Goal: Find specific page/section: Locate a particular part of the current website

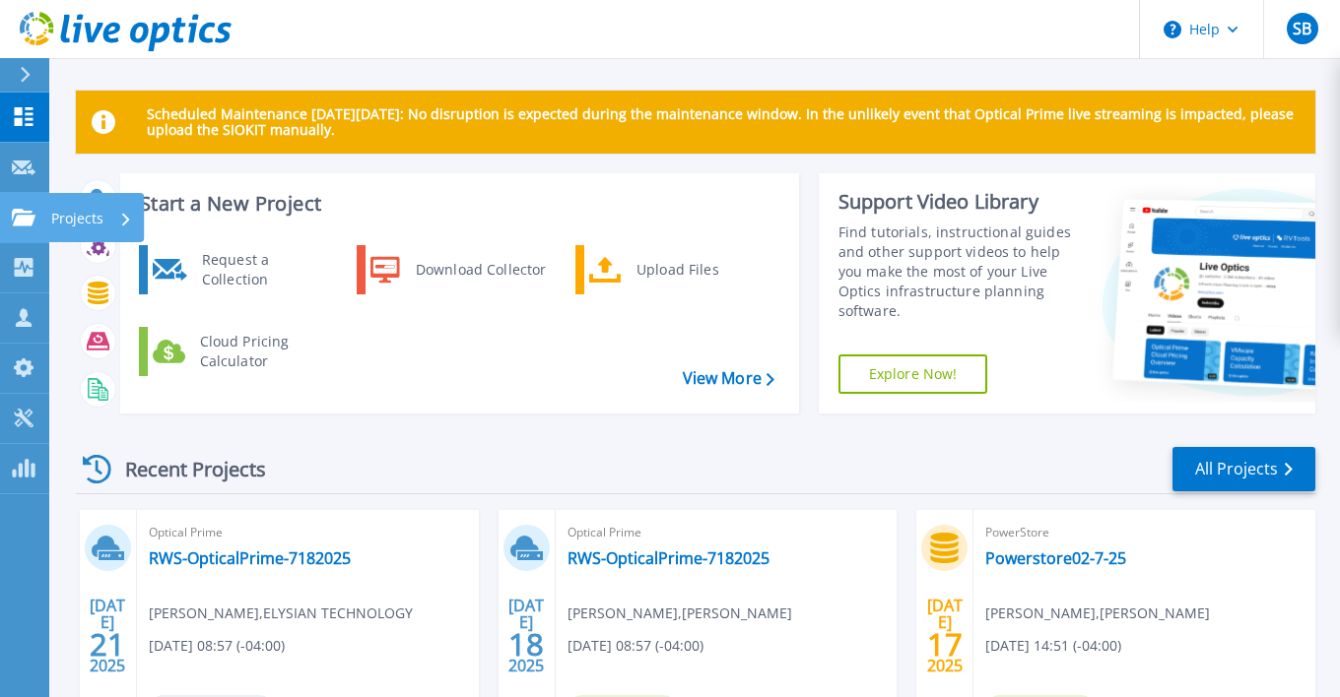
click at [26, 210] on icon at bounding box center [24, 217] width 24 height 17
click at [557, 454] on div "Recent Projects All Projects" at bounding box center [695, 469] width 1239 height 49
click at [16, 222] on icon at bounding box center [24, 217] width 24 height 17
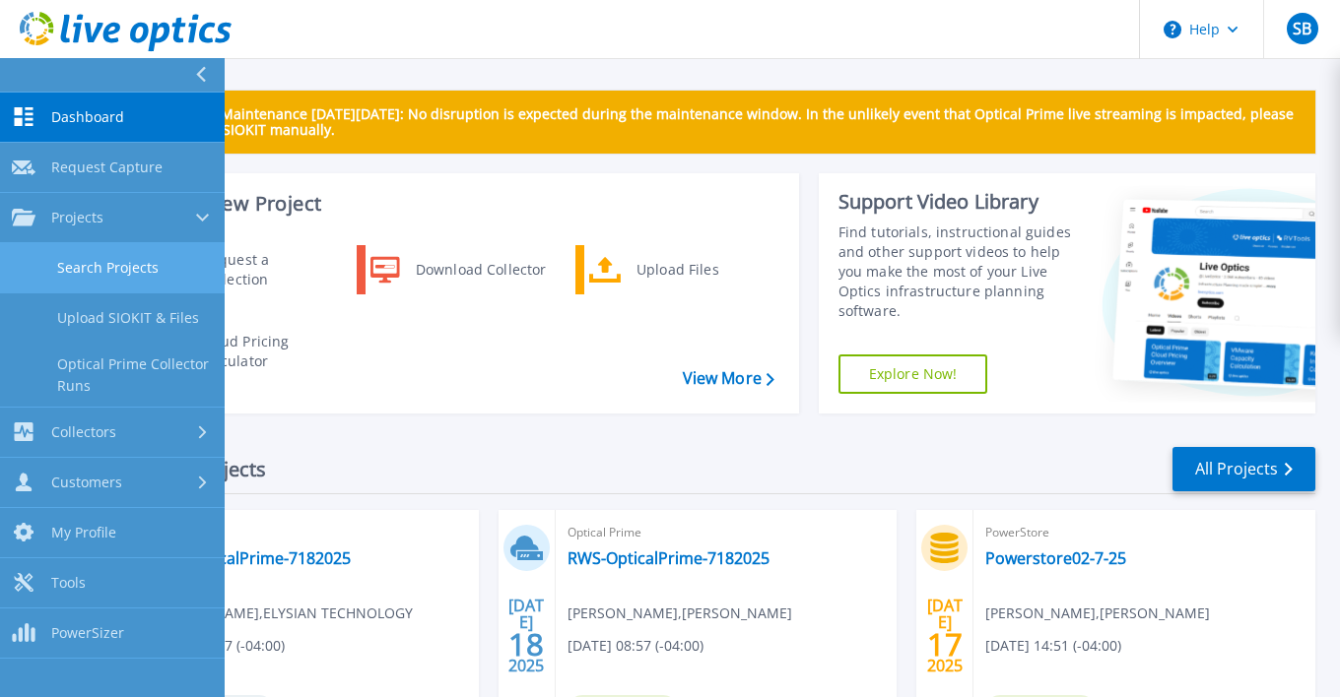
click at [103, 270] on link "Search Projects" at bounding box center [112, 268] width 225 height 50
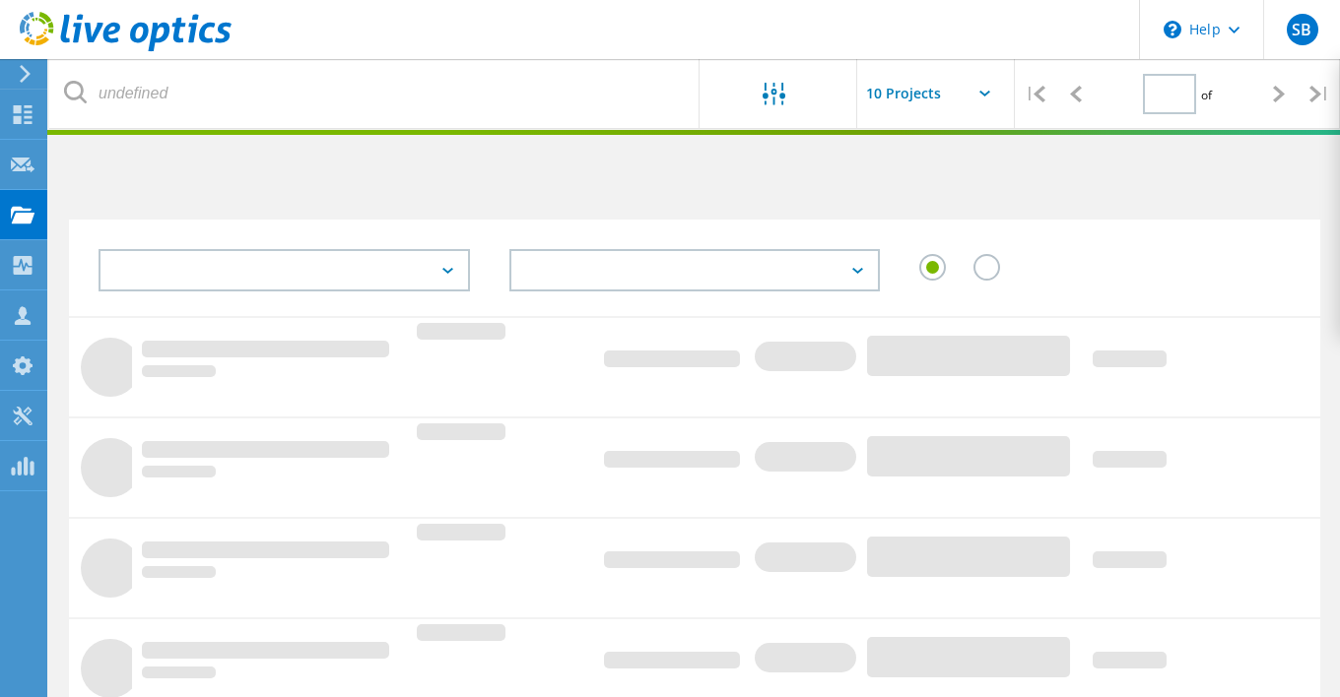
type input "1"
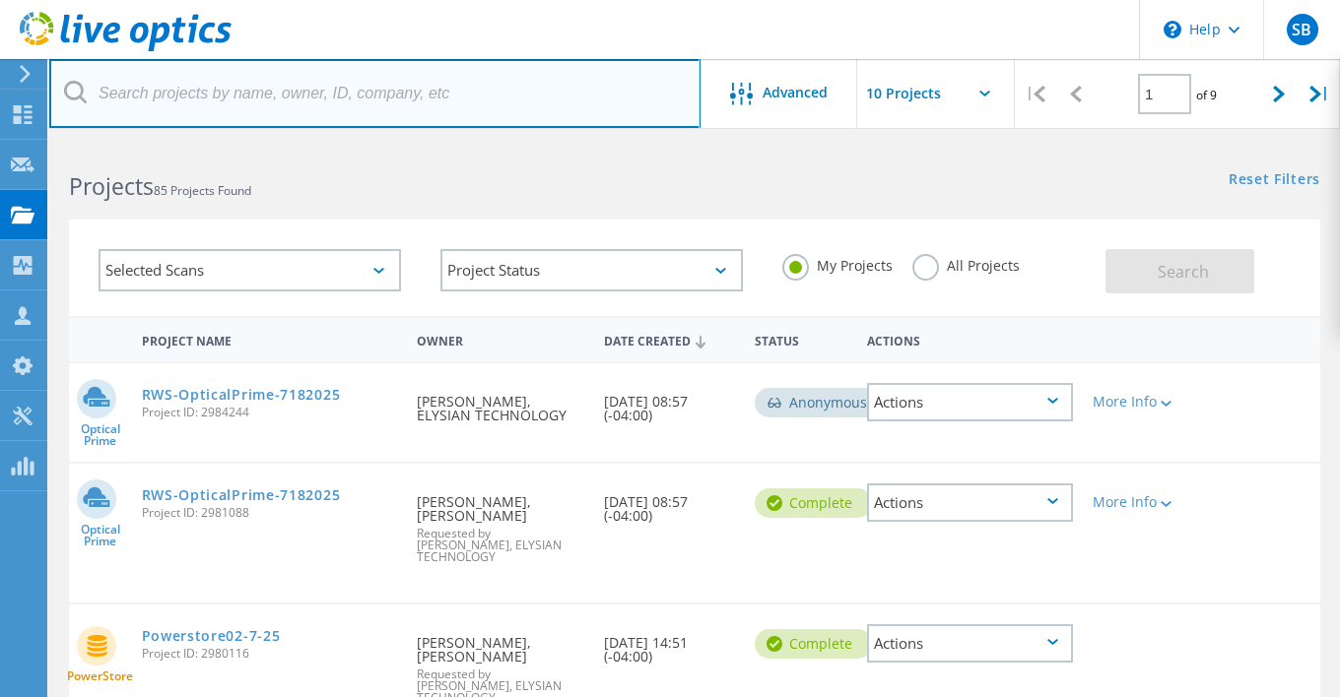
click at [178, 104] on input "text" at bounding box center [374, 93] width 651 height 69
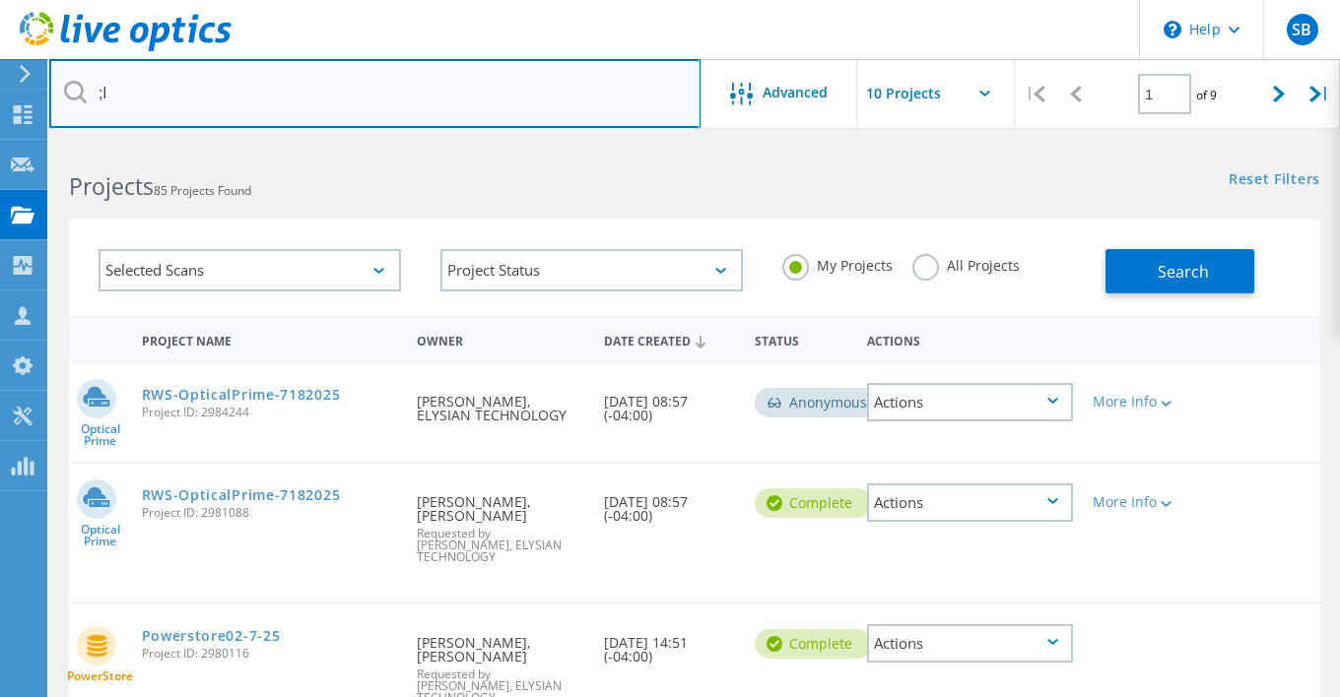
type input ";"
type input "medway"
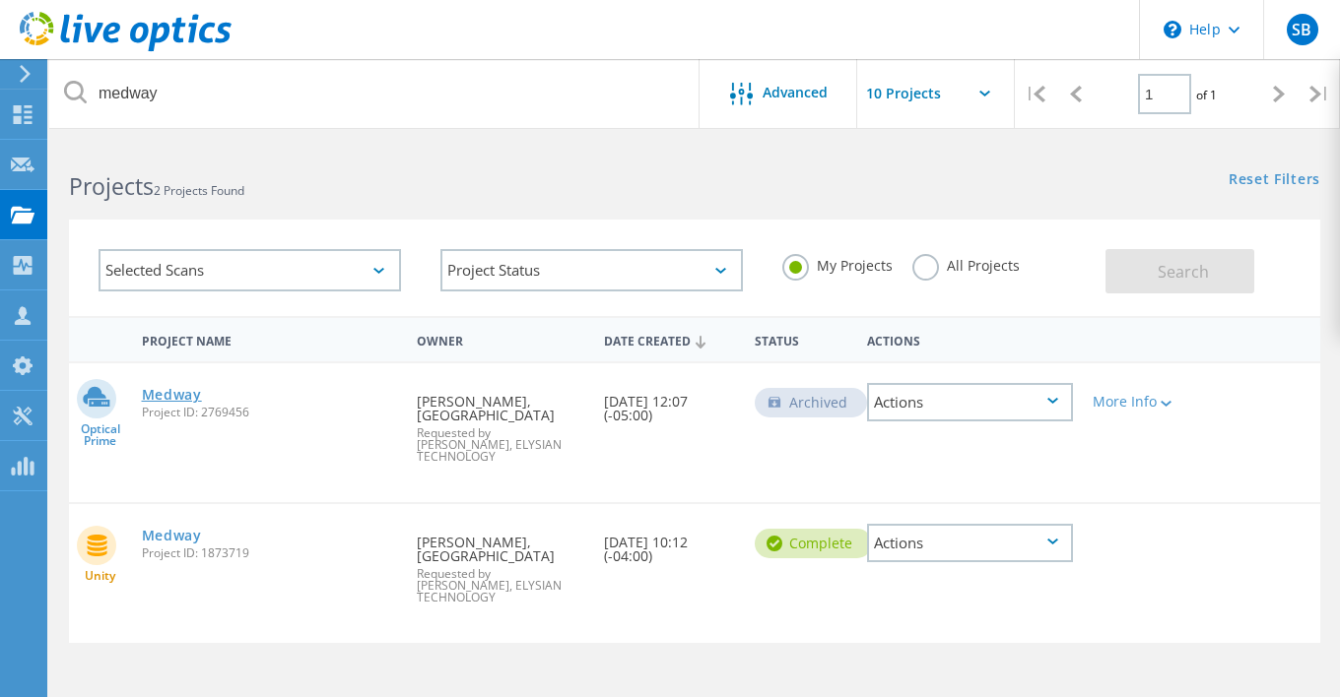
click at [176, 396] on link "Medway" at bounding box center [172, 395] width 60 height 14
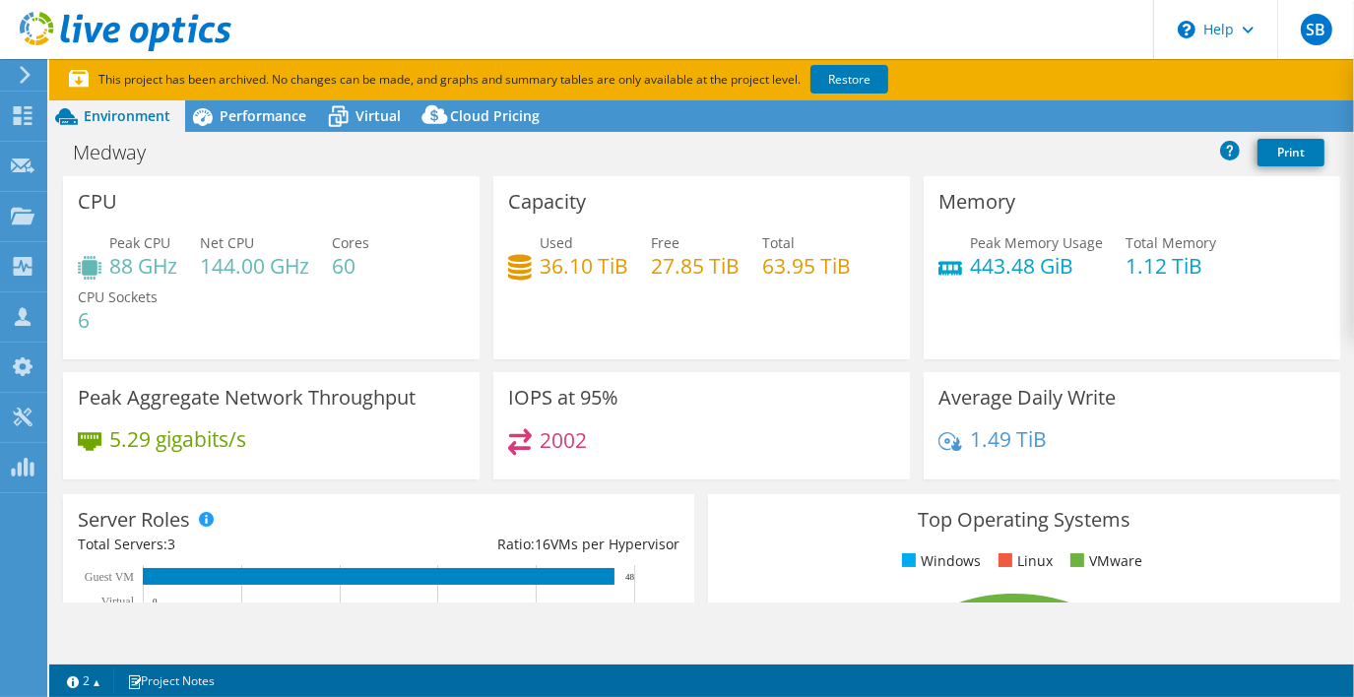
select select "USEast"
select select "USD"
click at [290, 116] on span "Performance" at bounding box center [263, 115] width 87 height 19
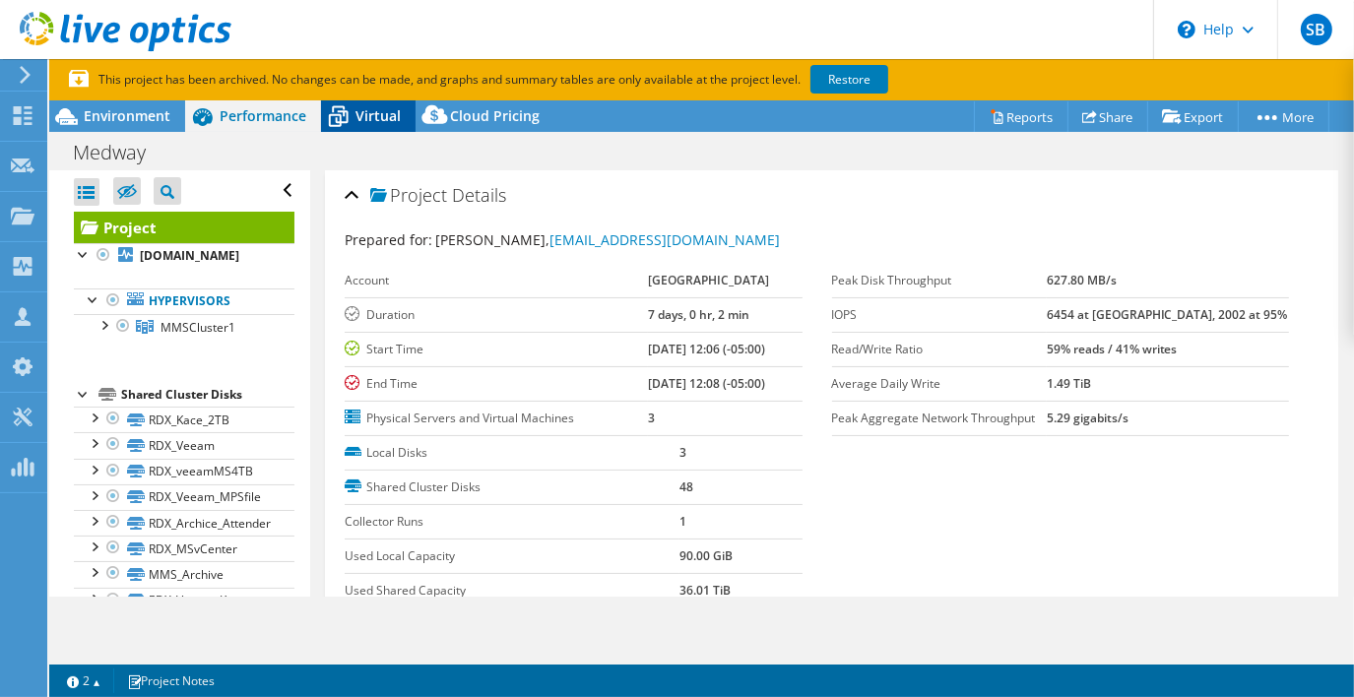
click at [333, 104] on icon at bounding box center [338, 116] width 34 height 34
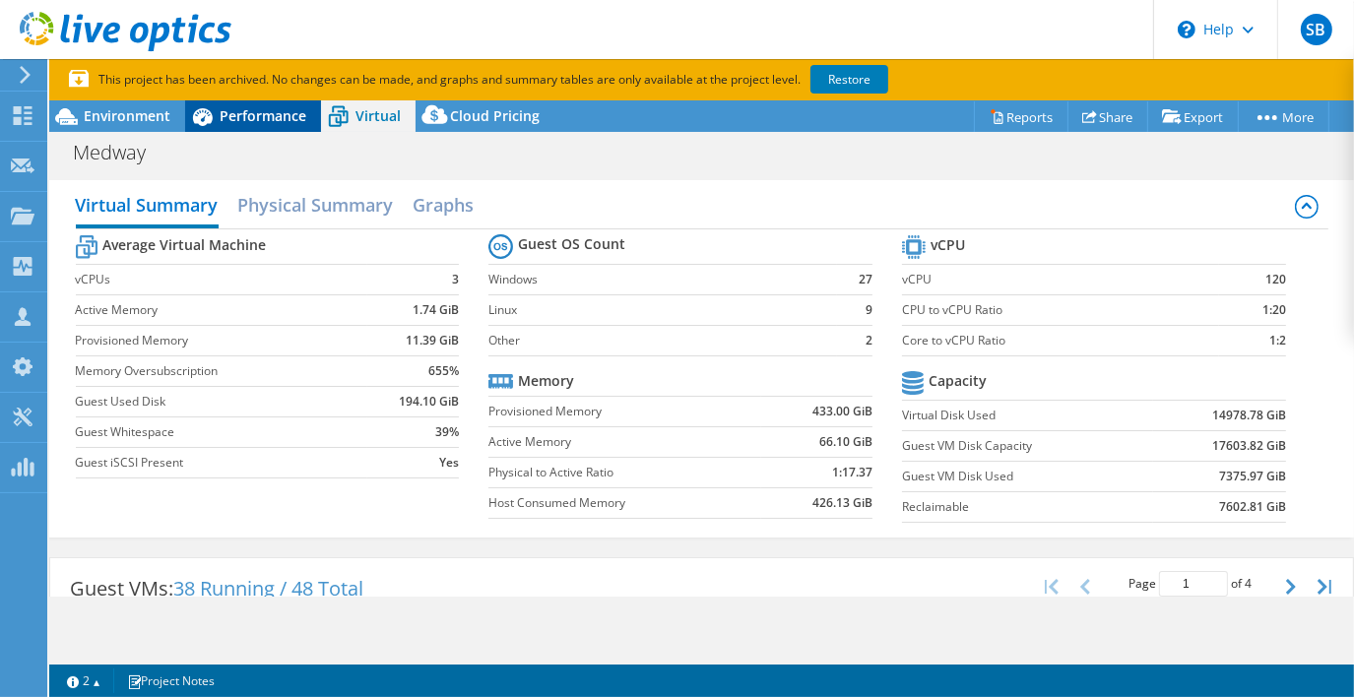
click at [209, 110] on icon at bounding box center [202, 116] width 34 height 34
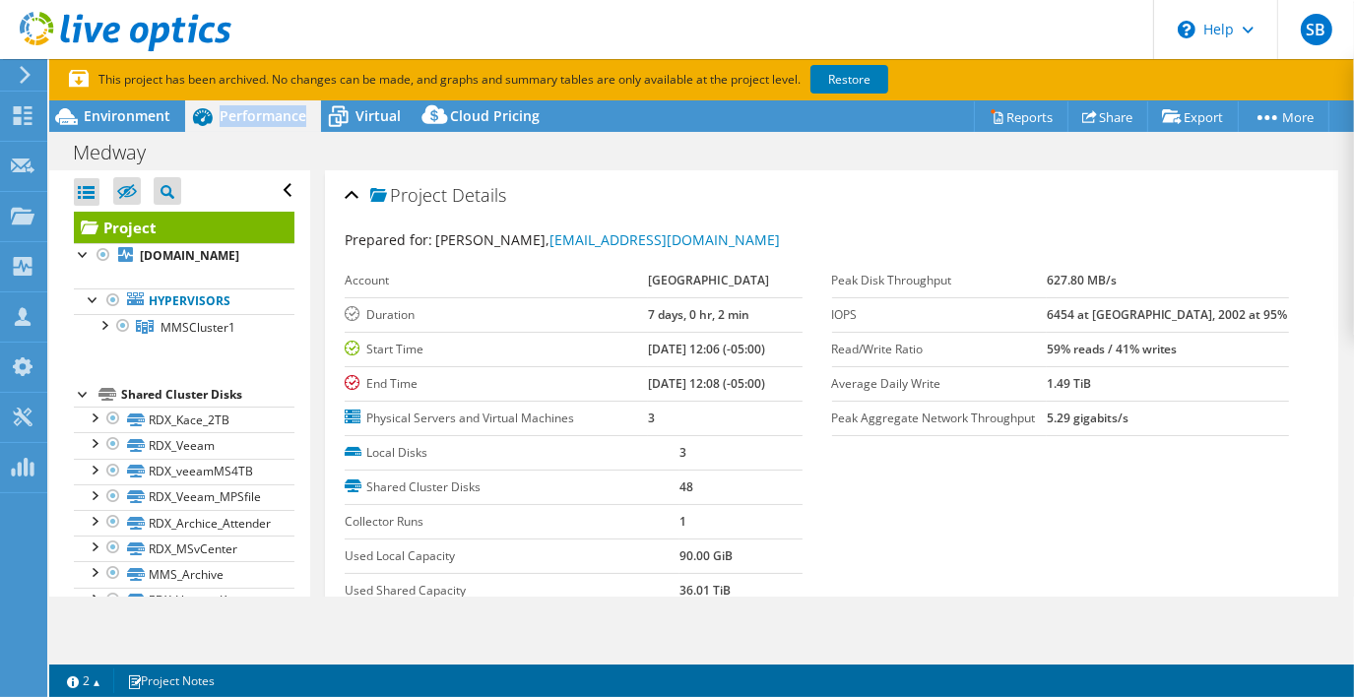
click at [209, 110] on icon at bounding box center [202, 116] width 34 height 34
click at [654, 177] on div "Project Details" at bounding box center [832, 196] width 974 height 42
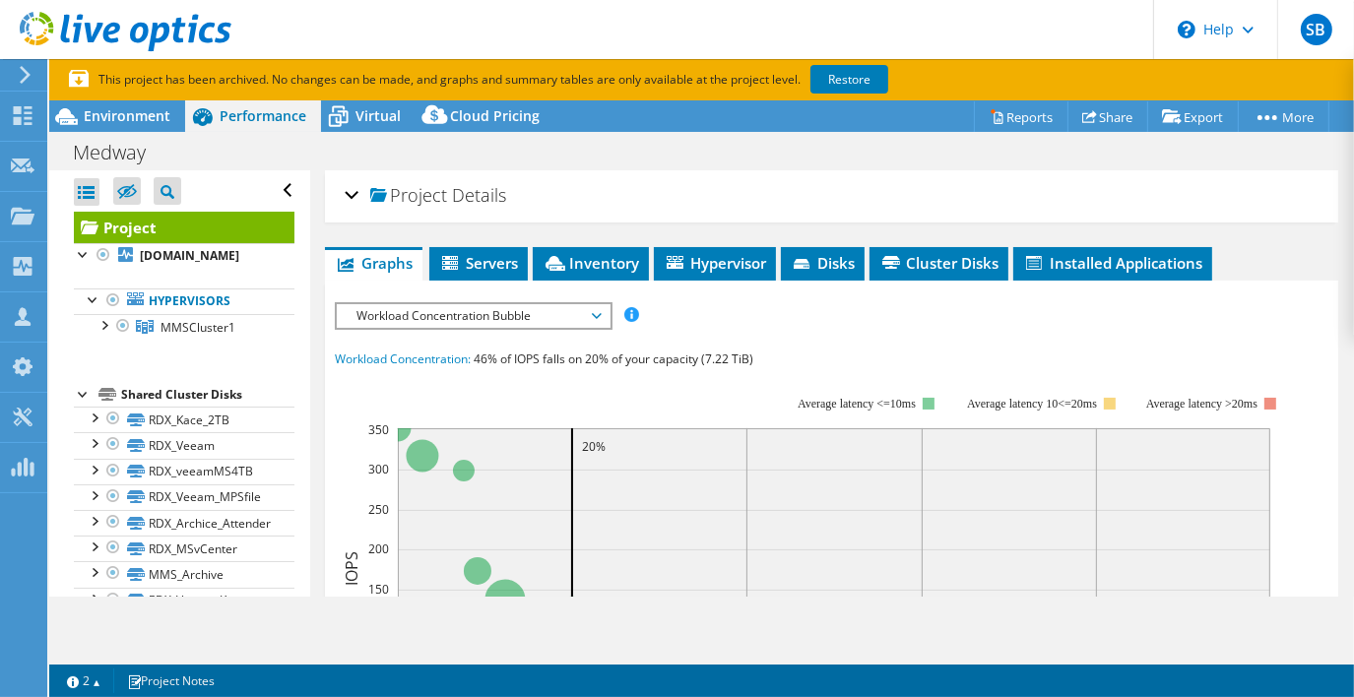
click at [654, 177] on div "Project Details" at bounding box center [832, 196] width 974 height 42
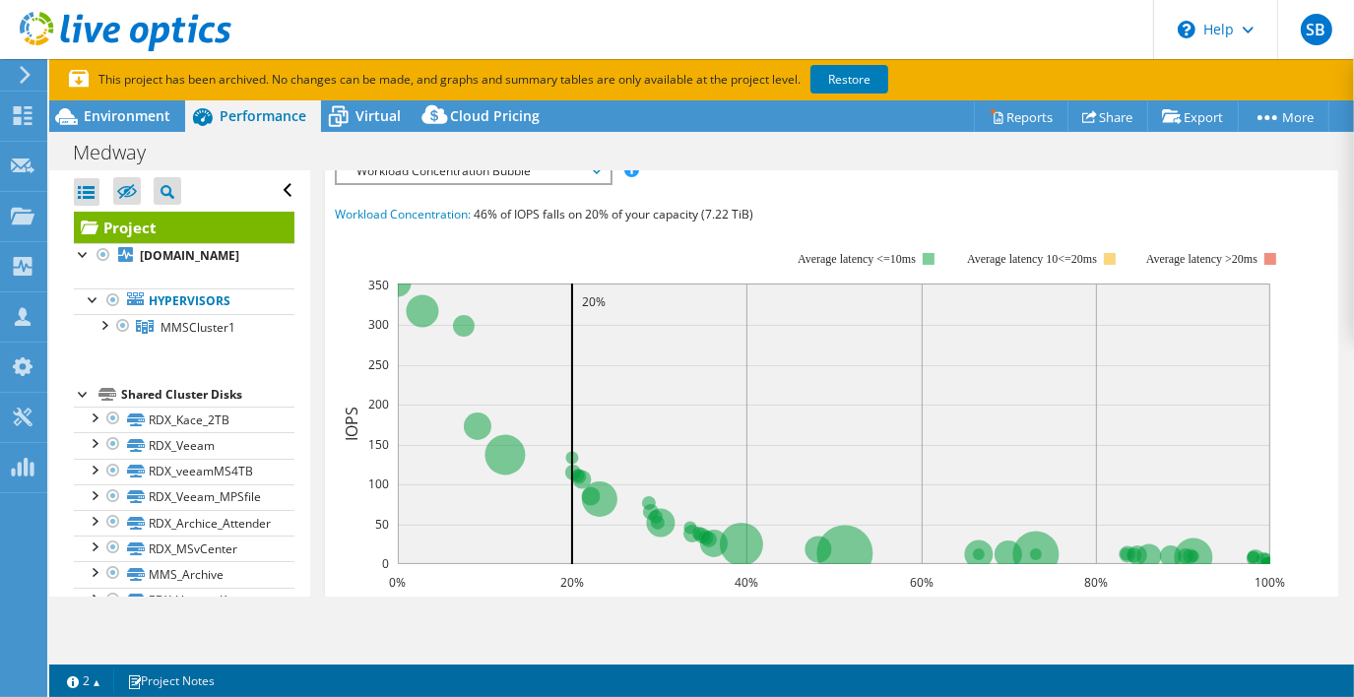
scroll to position [295, 0]
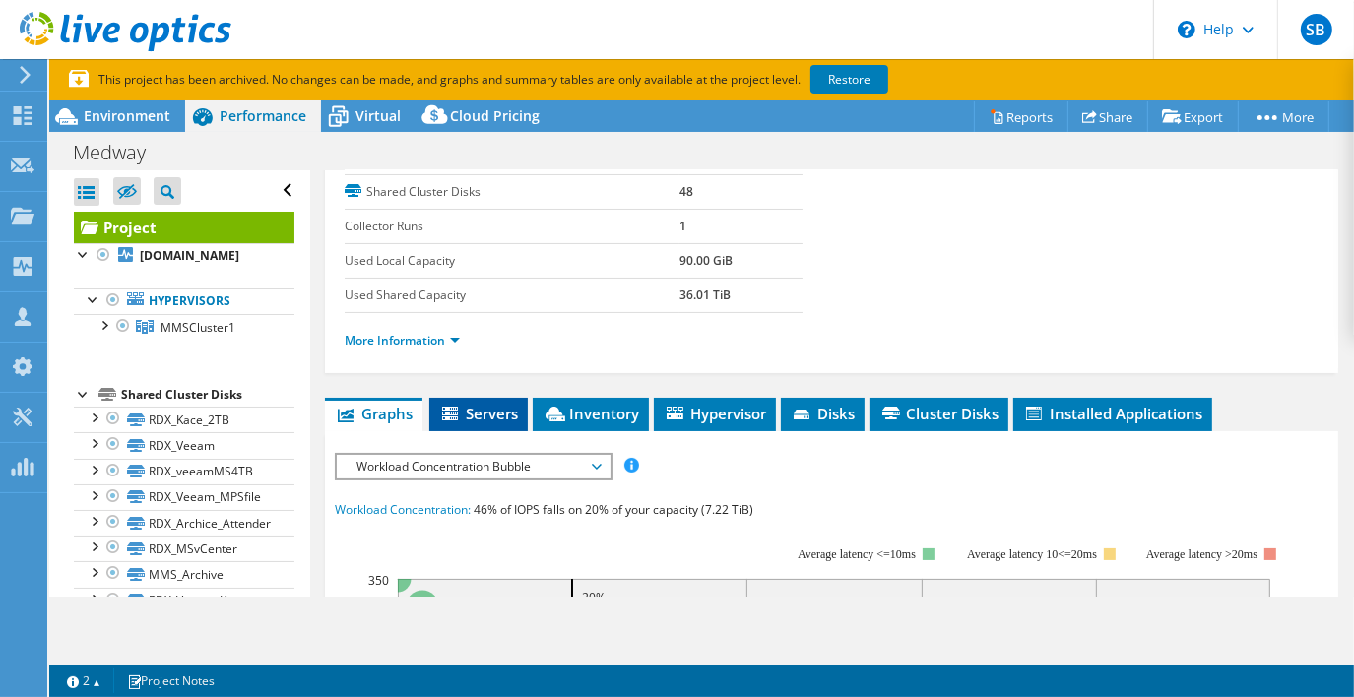
click at [490, 416] on span "Servers" at bounding box center [478, 414] width 79 height 20
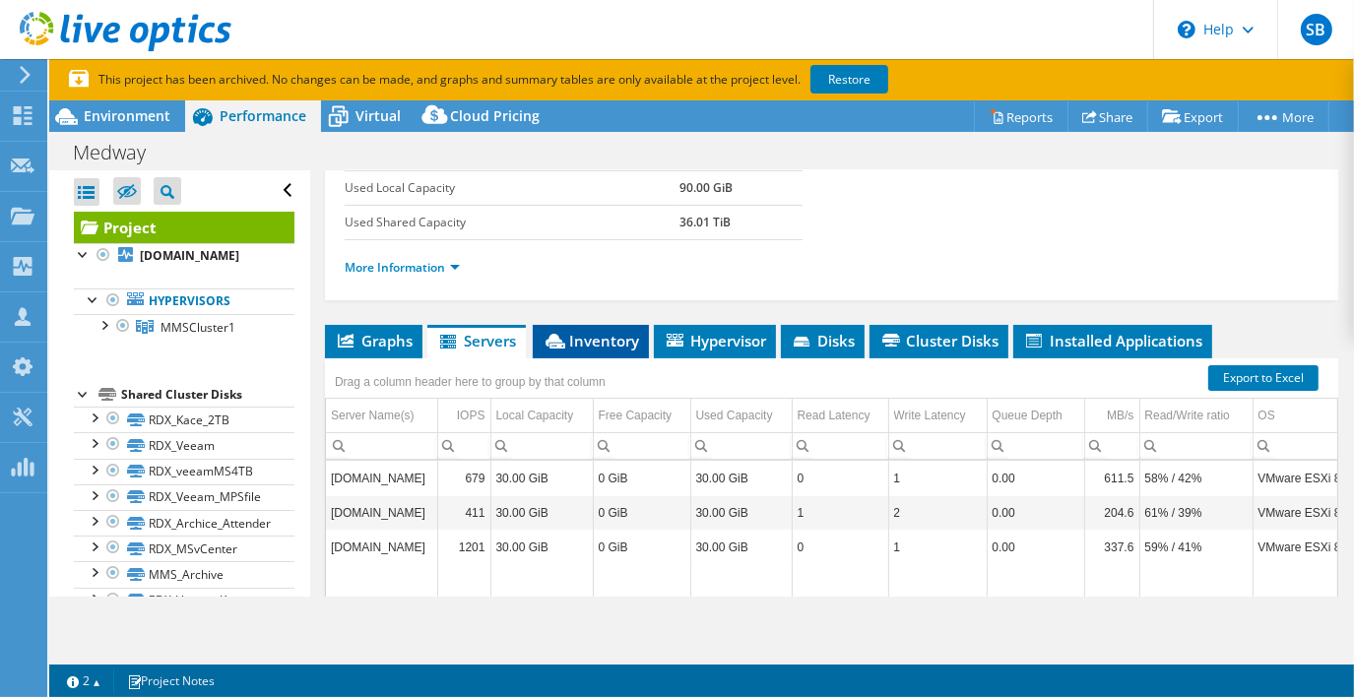
scroll to position [394, 0]
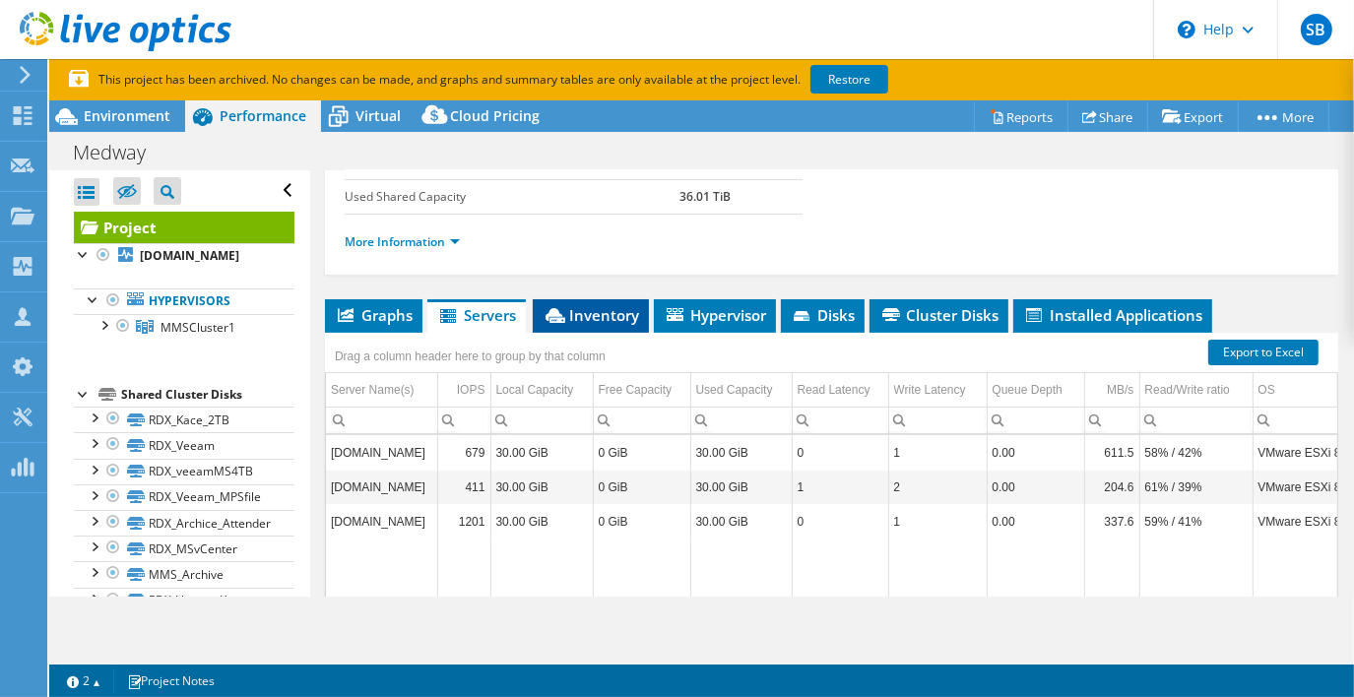
click at [593, 309] on span "Inventory" at bounding box center [591, 315] width 97 height 20
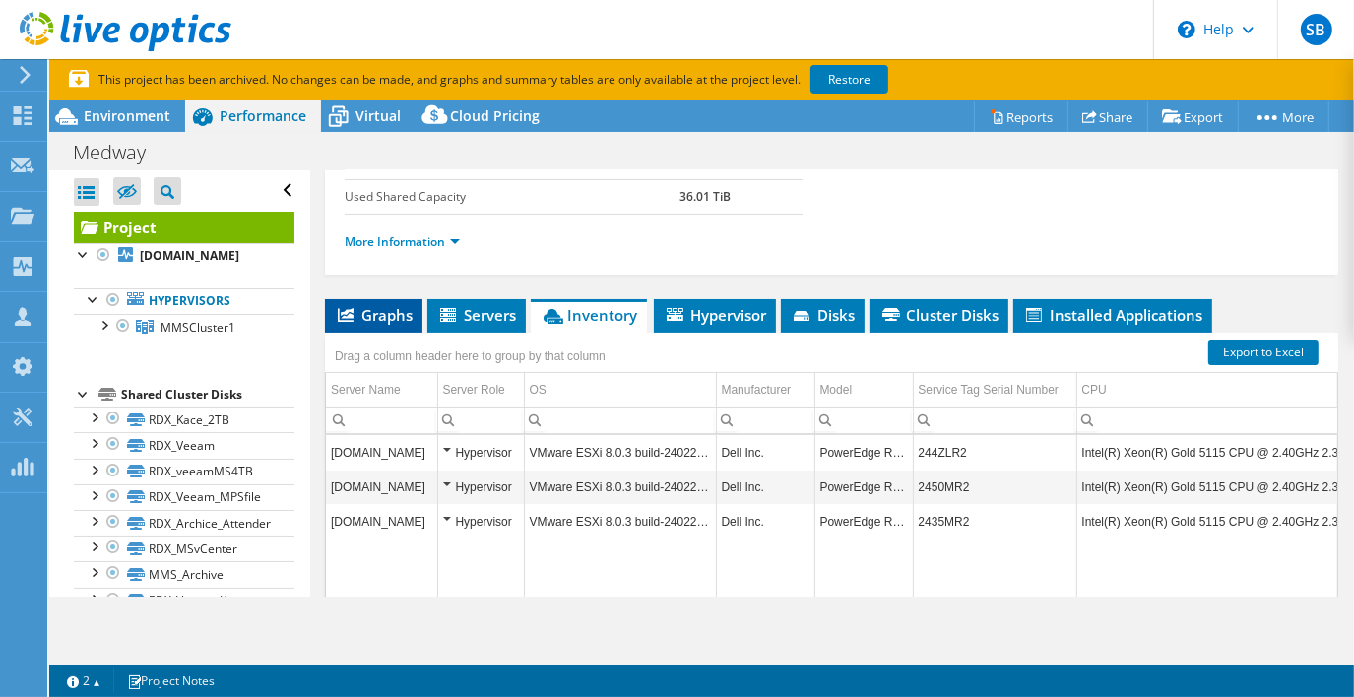
click at [365, 308] on span "Graphs" at bounding box center [374, 315] width 78 height 20
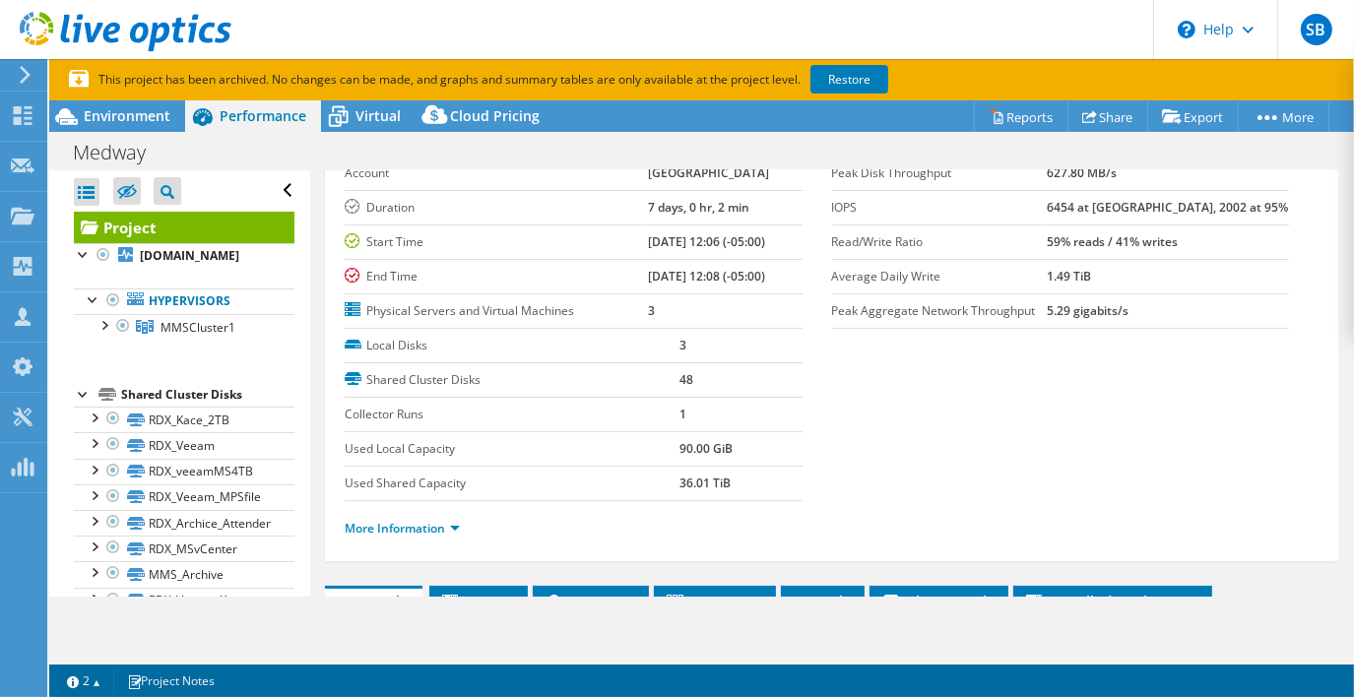
scroll to position [0, 0]
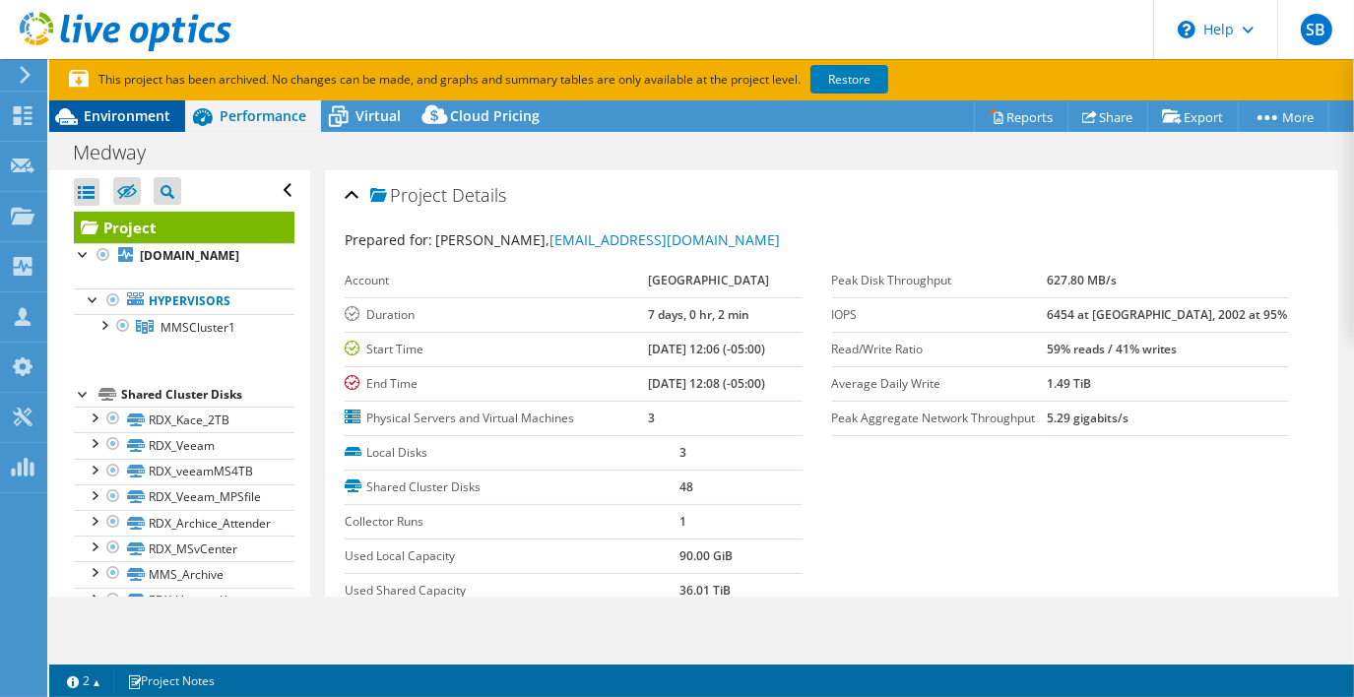
click at [148, 112] on span "Environment" at bounding box center [127, 115] width 87 height 19
